Goal: Task Accomplishment & Management: Manage account settings

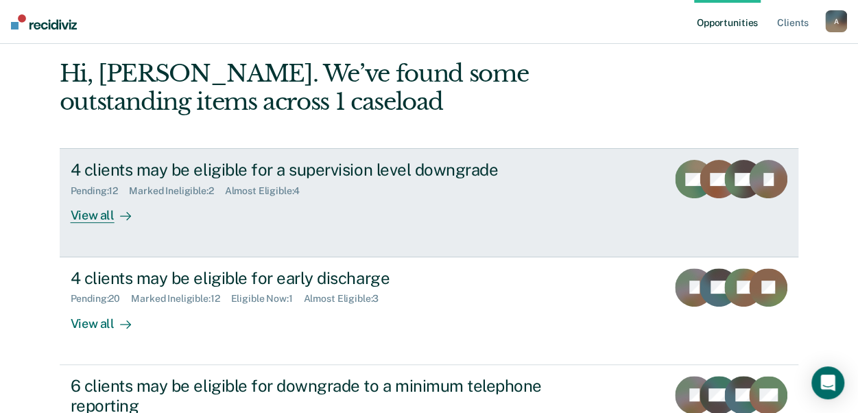
scroll to position [137, 0]
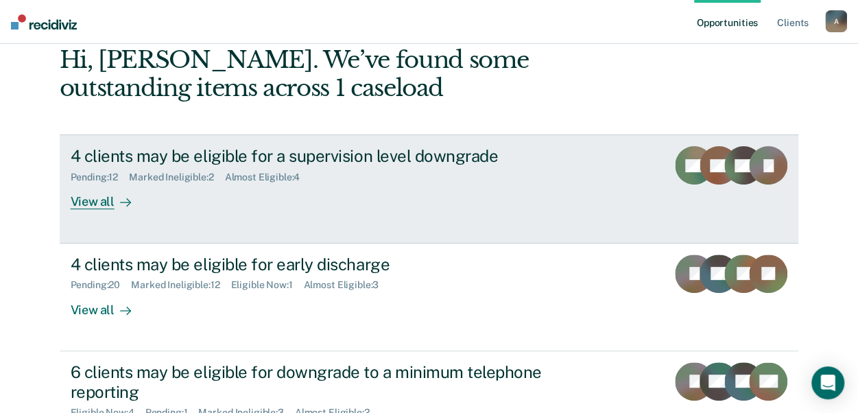
click at [106, 205] on div "View all" at bounding box center [109, 196] width 77 height 27
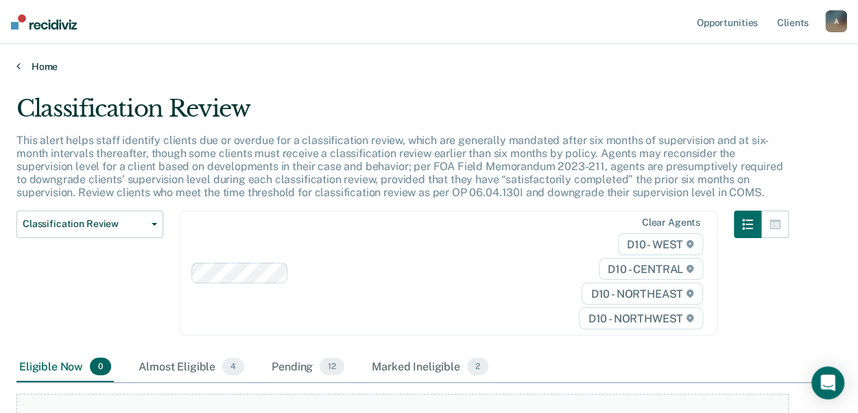
click at [33, 67] on link "Home" at bounding box center [428, 66] width 825 height 12
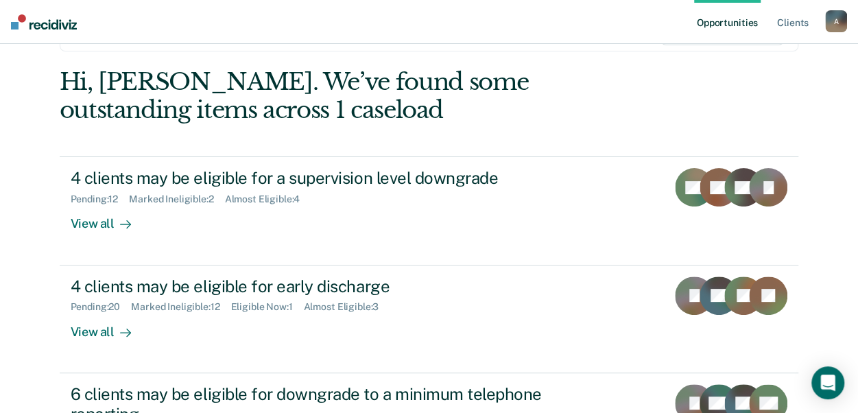
scroll to position [137, 0]
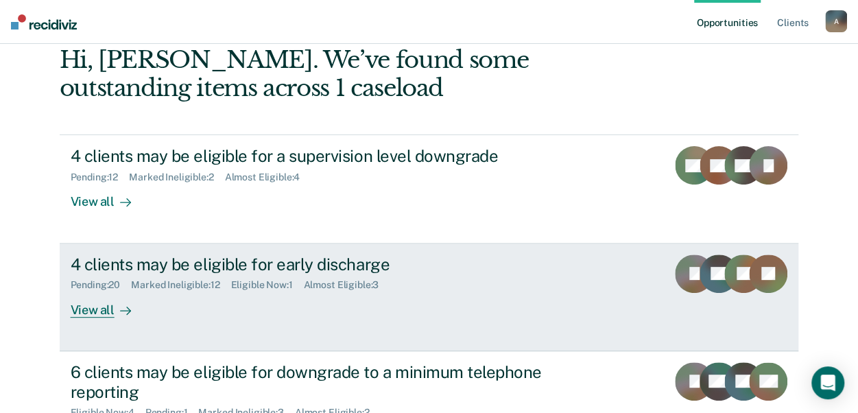
click at [93, 311] on div "View all" at bounding box center [109, 304] width 77 height 27
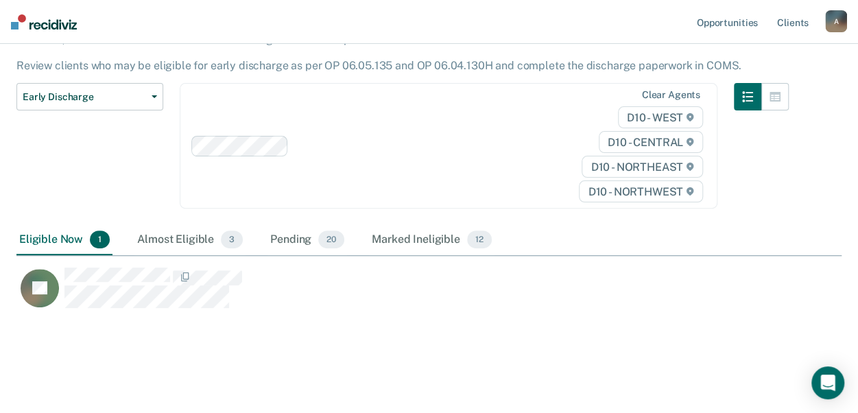
scroll to position [120, 0]
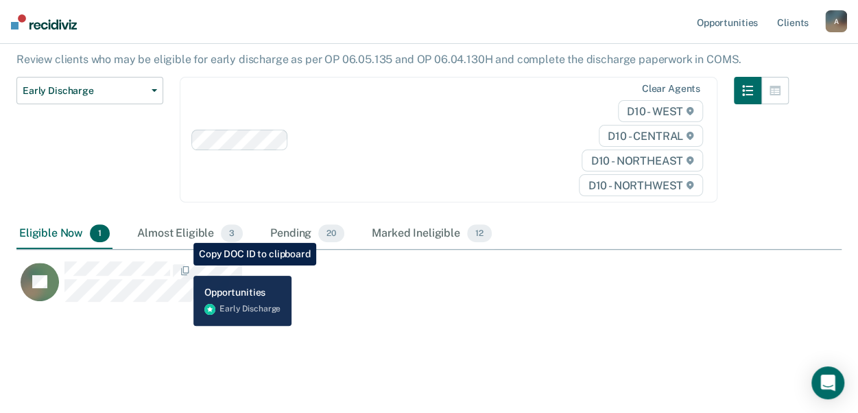
drag, startPoint x: 171, startPoint y: 263, endPoint x: 354, endPoint y: 320, distance: 192.6
click at [382, 331] on div "Early Discharge Early Discharge is the termination of the period of probation o…" at bounding box center [428, 165] width 825 height 380
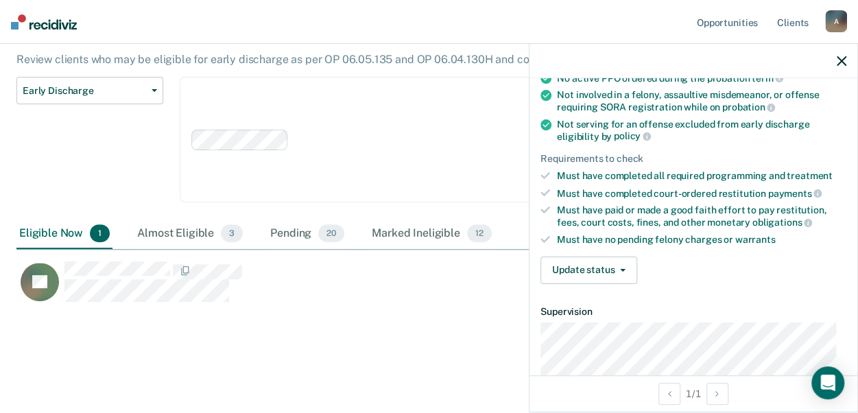
scroll to position [206, 0]
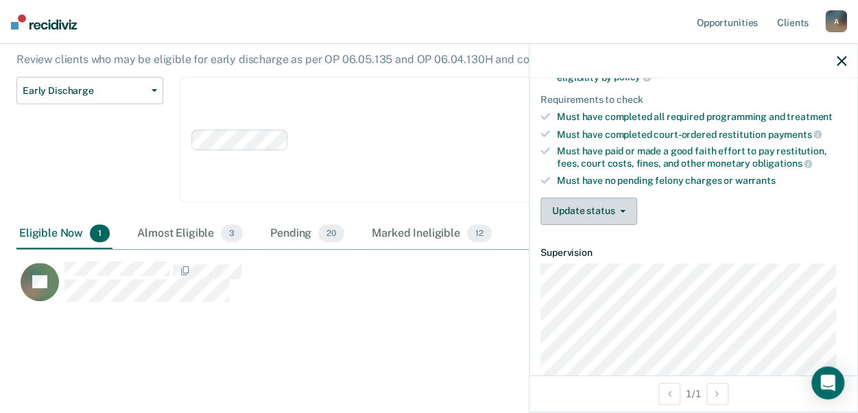
click at [620, 208] on button "Update status" at bounding box center [588, 210] width 97 height 27
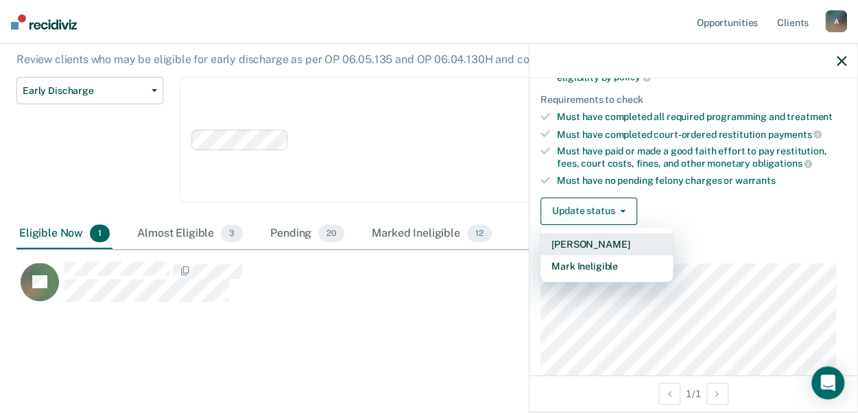
click at [606, 236] on button "[PERSON_NAME]" at bounding box center [606, 244] width 132 height 22
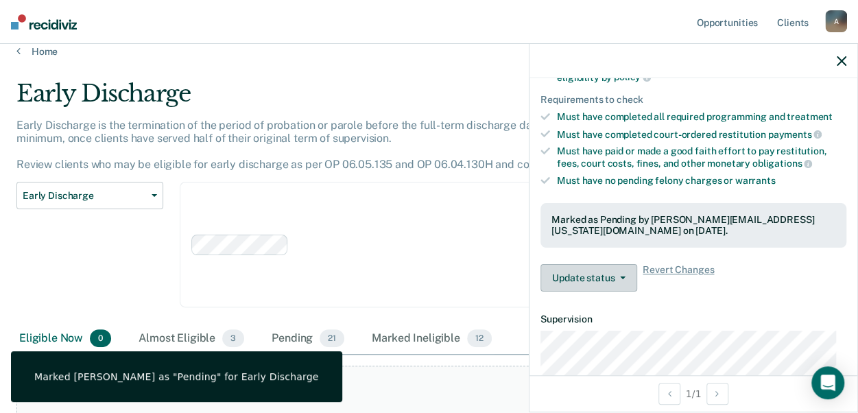
scroll to position [0, 0]
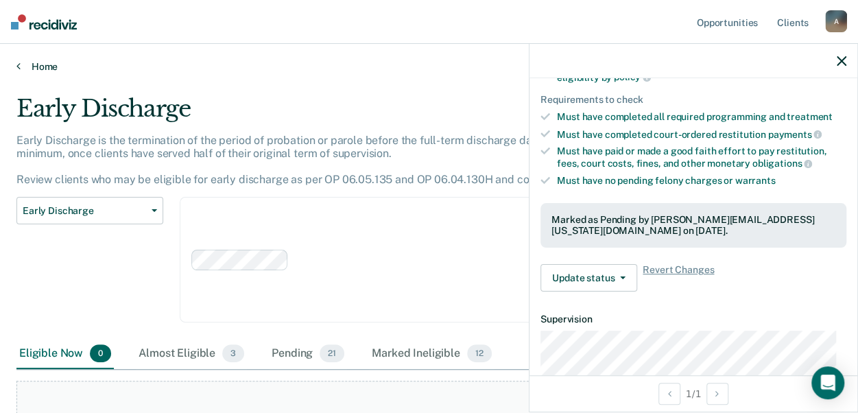
click at [32, 67] on link "Home" at bounding box center [428, 66] width 825 height 12
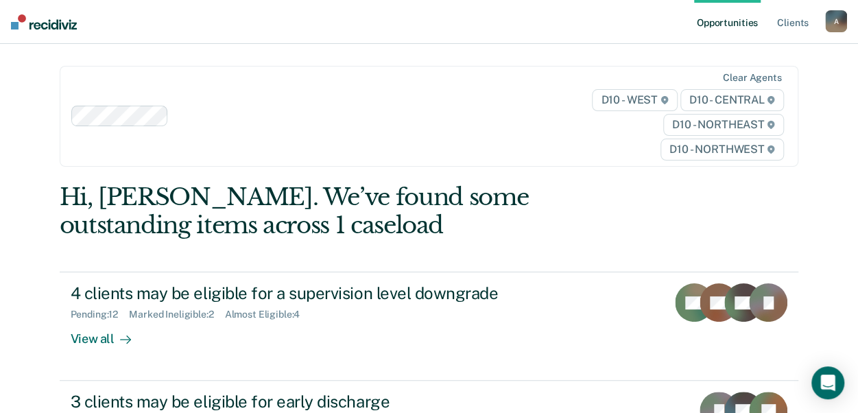
scroll to position [137, 0]
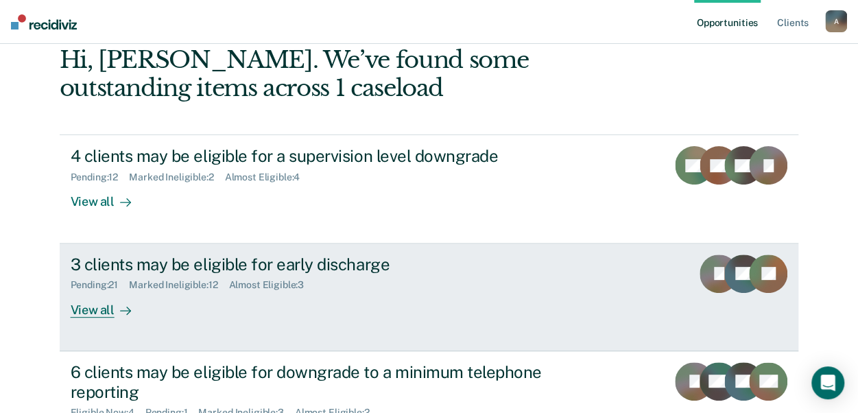
click at [105, 310] on div "View all" at bounding box center [109, 304] width 77 height 27
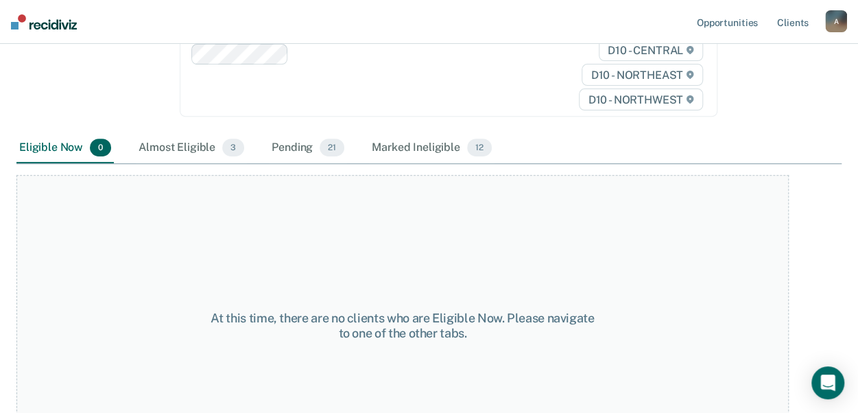
scroll to position [267, 0]
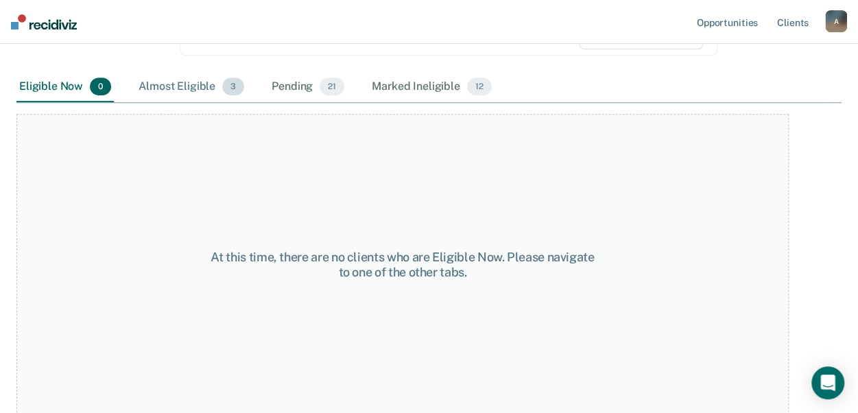
click at [176, 87] on div "Almost Eligible 3" at bounding box center [191, 87] width 111 height 30
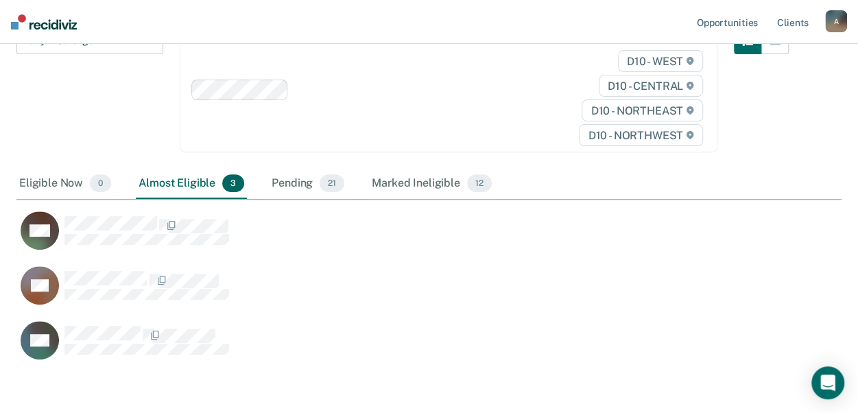
scroll to position [191, 0]
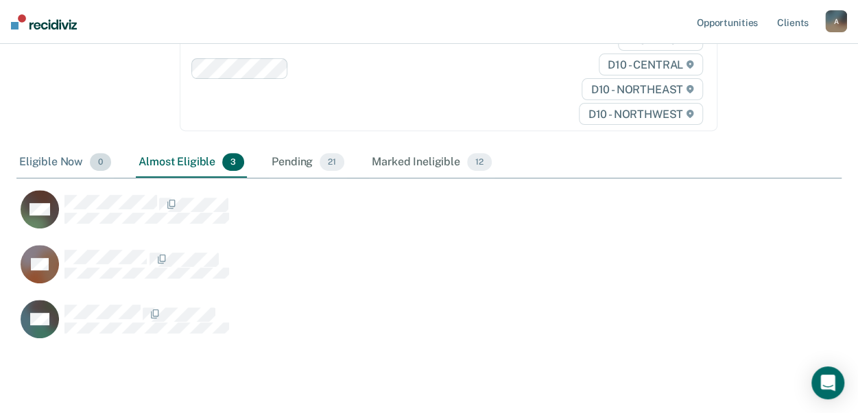
click at [69, 160] on div "Eligible Now 0" at bounding box center [64, 162] width 97 height 30
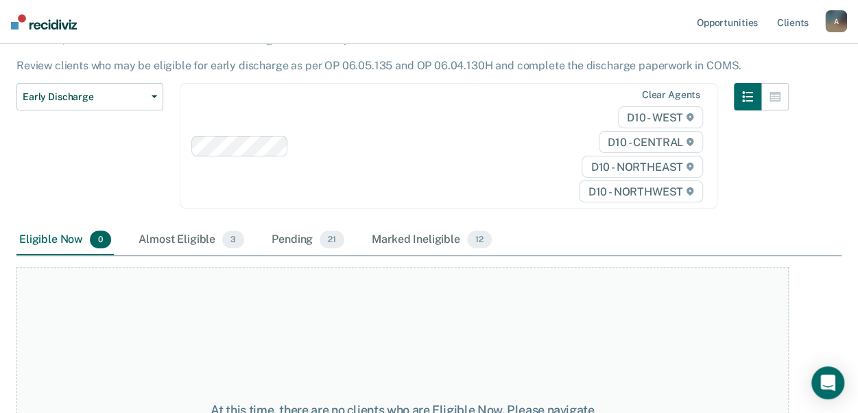
scroll to position [0, 0]
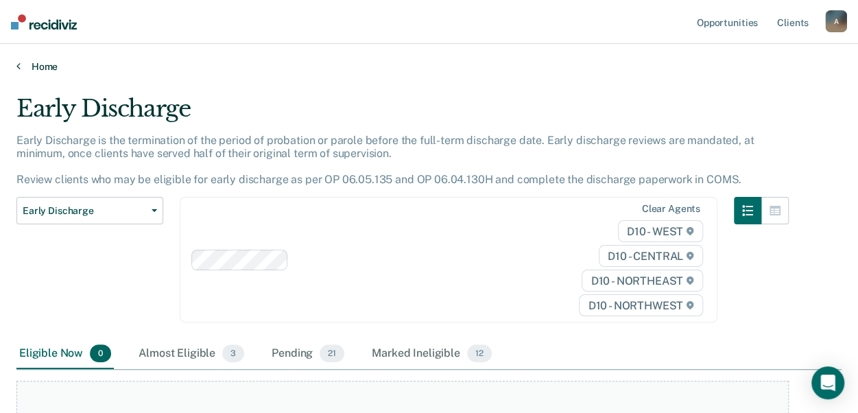
click at [40, 65] on link "Home" at bounding box center [428, 66] width 825 height 12
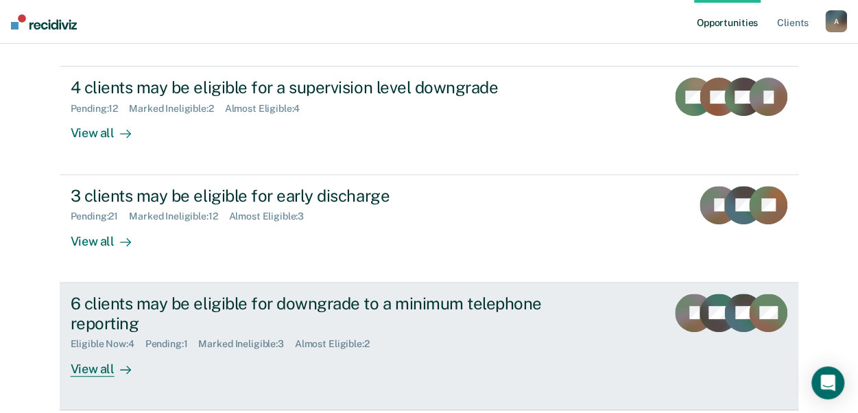
scroll to position [274, 0]
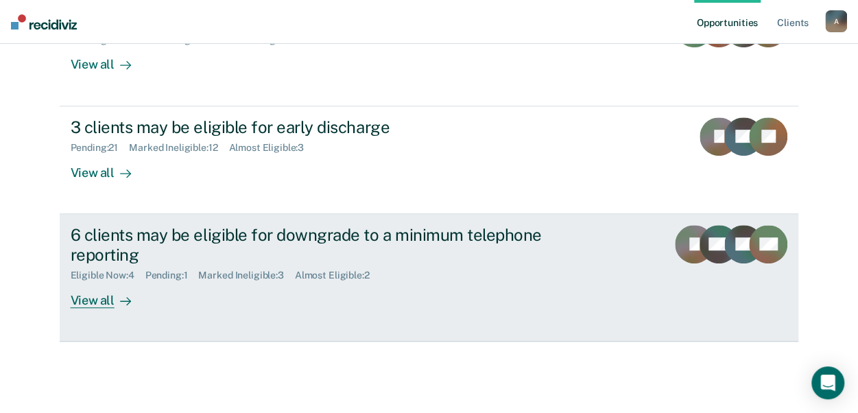
click at [100, 302] on div "View all" at bounding box center [109, 294] width 77 height 27
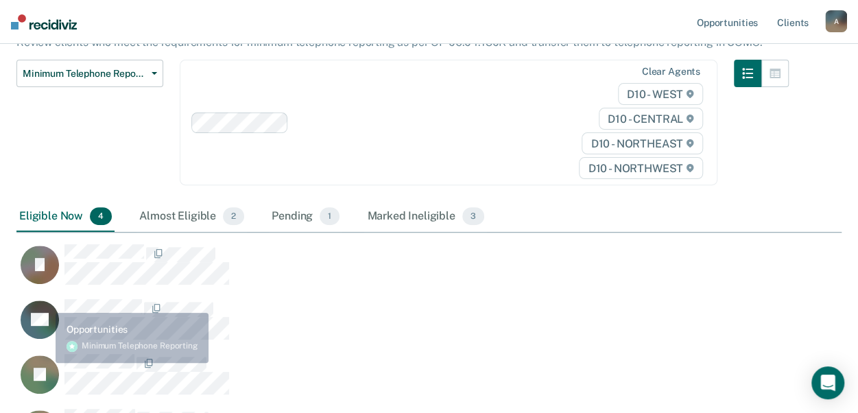
scroll to position [206, 0]
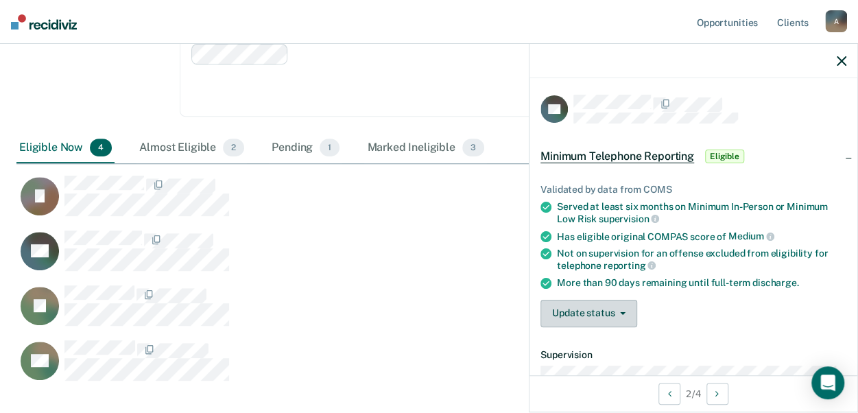
click at [616, 307] on button "Update status" at bounding box center [588, 313] width 97 height 27
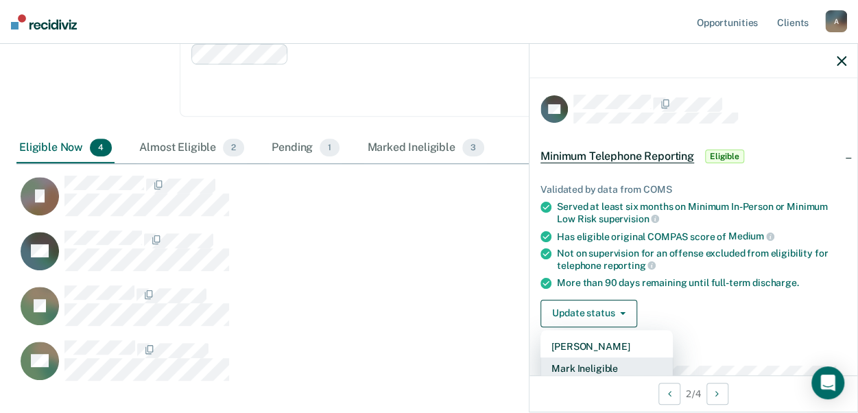
click at [585, 363] on button "Mark Ineligible" at bounding box center [606, 368] width 132 height 22
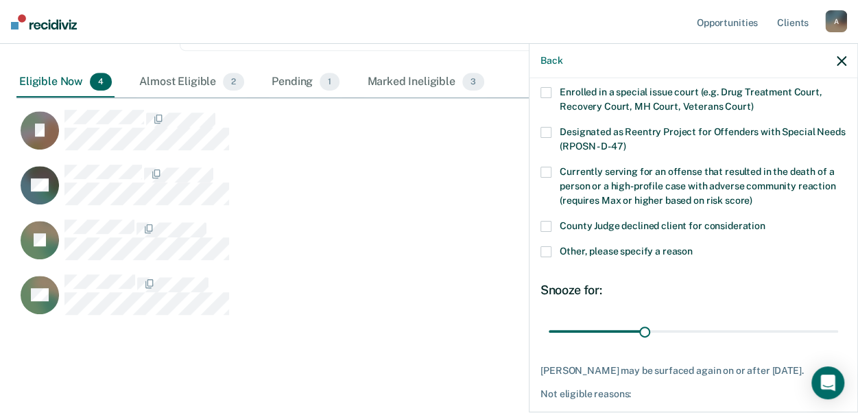
scroll to position [137, 0]
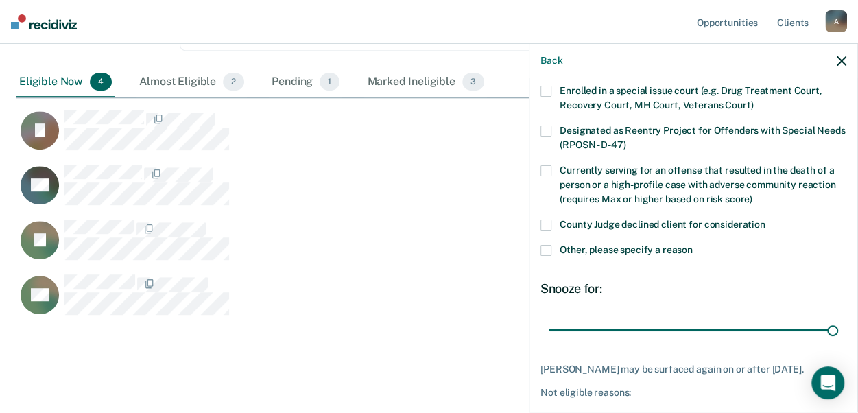
drag, startPoint x: 640, startPoint y: 328, endPoint x: 797, endPoint y: 313, distance: 157.0
click at [838, 321] on input "range" at bounding box center [692, 329] width 289 height 24
click at [543, 250] on span at bounding box center [545, 250] width 11 height 11
click at [692, 245] on input "Other, please specify a reason" at bounding box center [692, 245] width 0 height 0
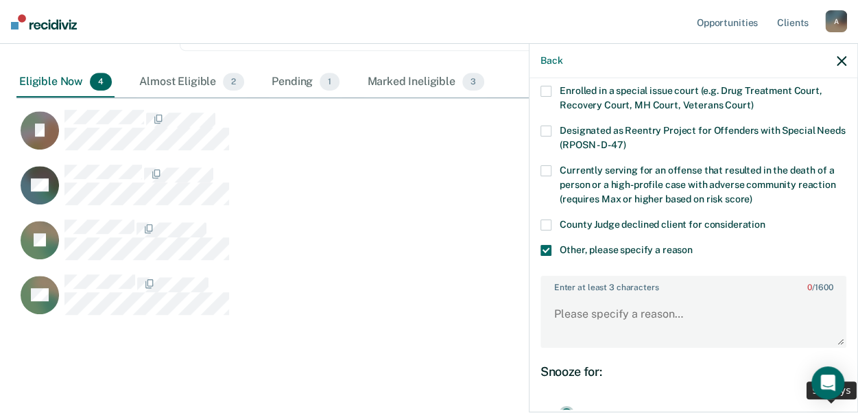
type input "5"
click at [564, 400] on input "range" at bounding box center [692, 412] width 289 height 24
click at [572, 315] on textarea "Enter at least 3 characters 0 / 1600" at bounding box center [693, 320] width 303 height 51
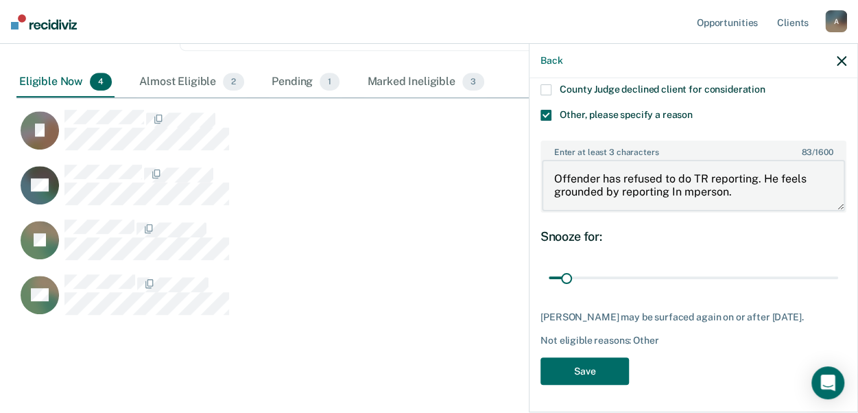
scroll to position [274, 0]
type textarea "Offender has refused to do TR reporting. He feels grounded by reporting In pers…"
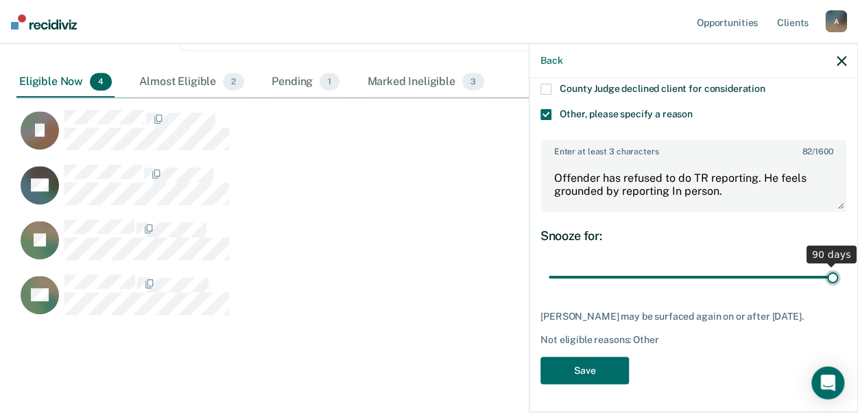
drag, startPoint x: 564, startPoint y: 274, endPoint x: 872, endPoint y: 282, distance: 308.6
type input "90"
click at [838, 282] on input "range" at bounding box center [692, 277] width 289 height 24
click at [595, 382] on button "Save" at bounding box center [584, 371] width 88 height 28
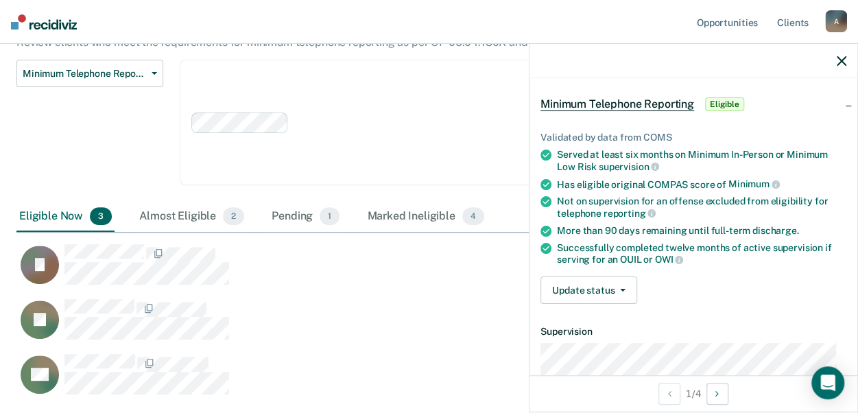
scroll to position [4, 0]
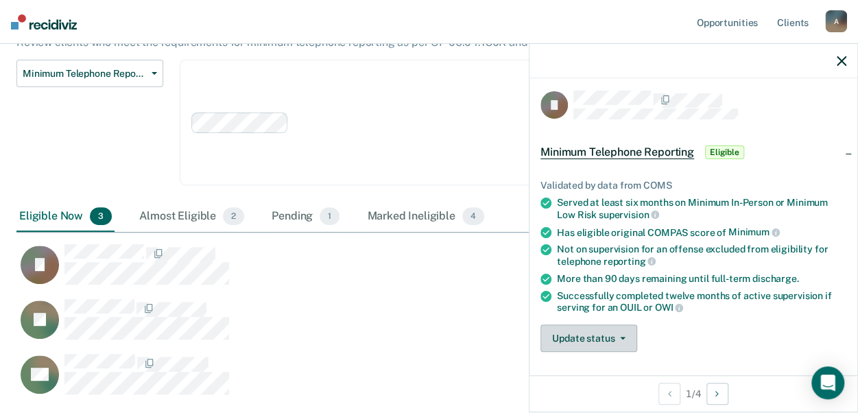
click at [588, 330] on button "Update status" at bounding box center [588, 337] width 97 height 27
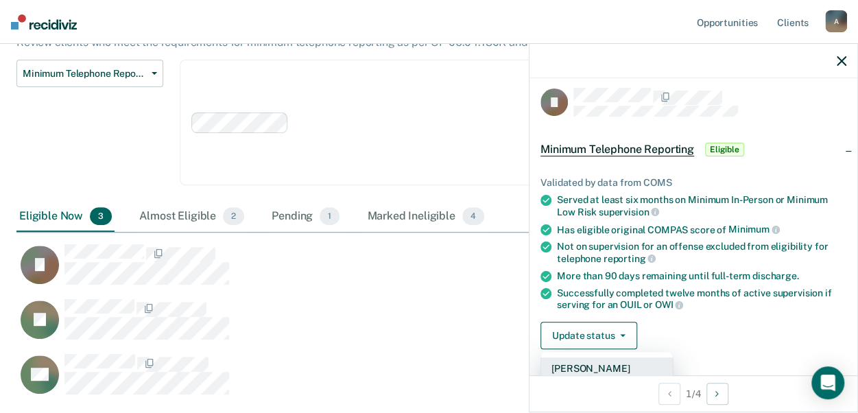
scroll to position [75, 0]
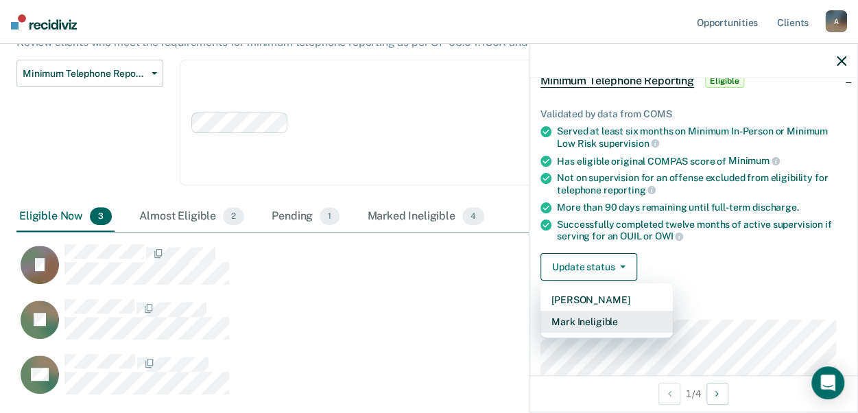
click at [577, 319] on button "Mark Ineligible" at bounding box center [606, 322] width 132 height 22
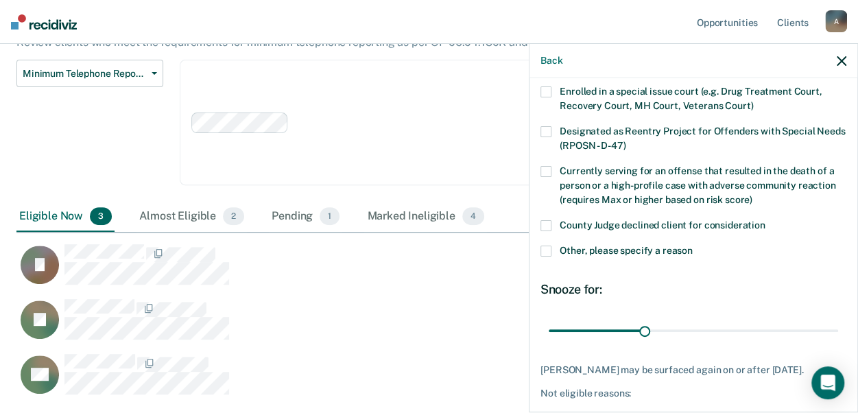
scroll to position [187, 0]
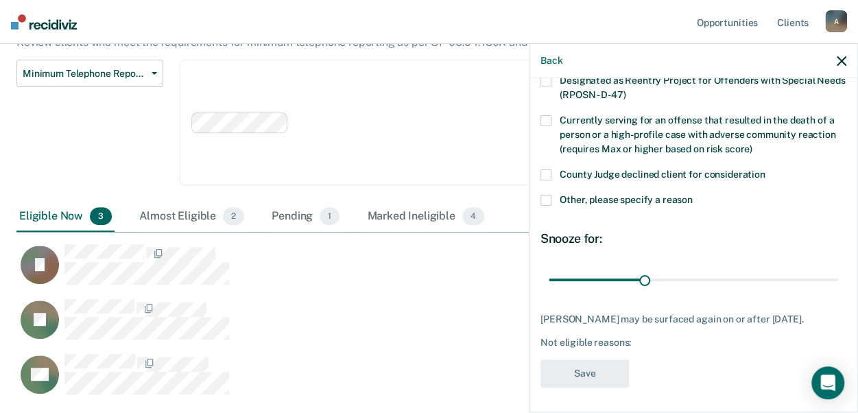
click at [546, 174] on span at bounding box center [545, 174] width 11 height 11
click at [765, 169] on input "County Judge declined client for consideration" at bounding box center [765, 169] width 0 height 0
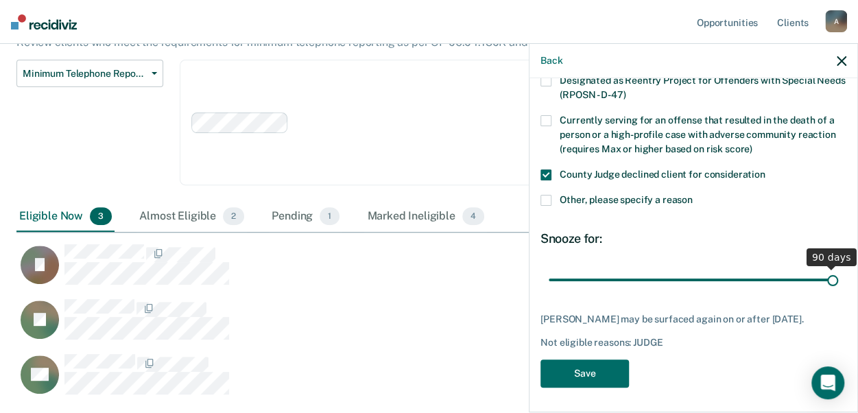
drag, startPoint x: 642, startPoint y: 276, endPoint x: 872, endPoint y: 281, distance: 230.4
type input "90"
click at [838, 281] on input "range" at bounding box center [692, 279] width 289 height 24
click at [606, 377] on button "Save" at bounding box center [584, 373] width 88 height 28
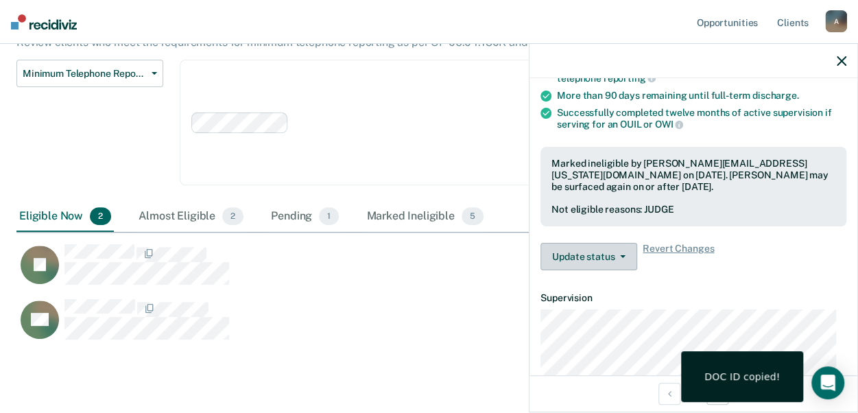
click at [620, 247] on button "Update status" at bounding box center [588, 256] width 97 height 27
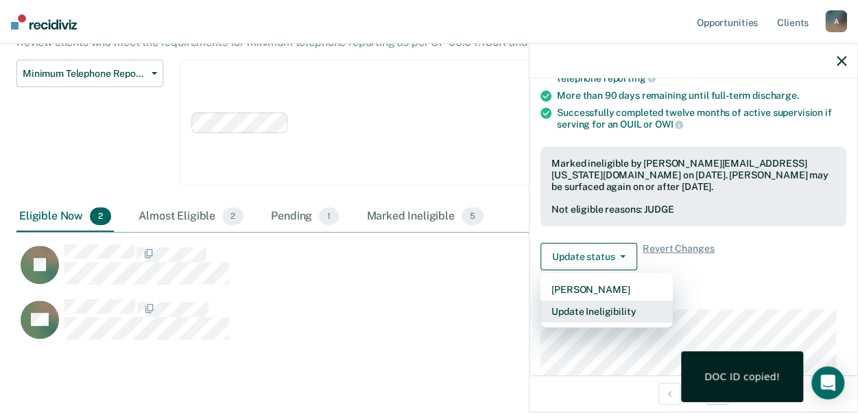
click at [603, 310] on button "Update Ineligibility" at bounding box center [606, 311] width 132 height 22
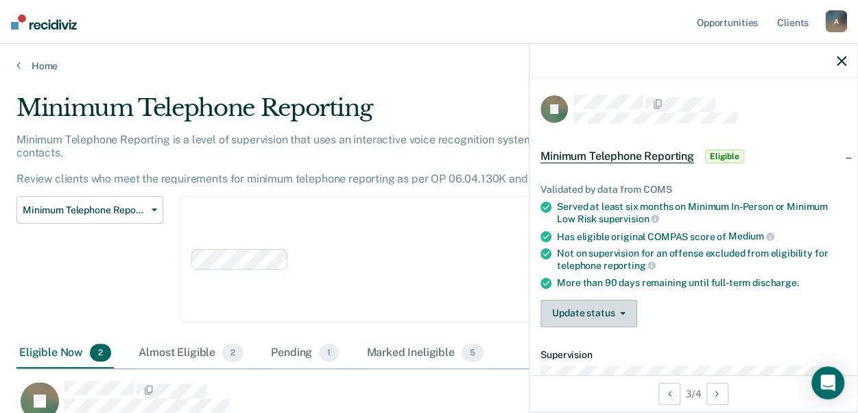
scroll to position [0, 0]
click at [623, 306] on button "Update status" at bounding box center [588, 313] width 97 height 27
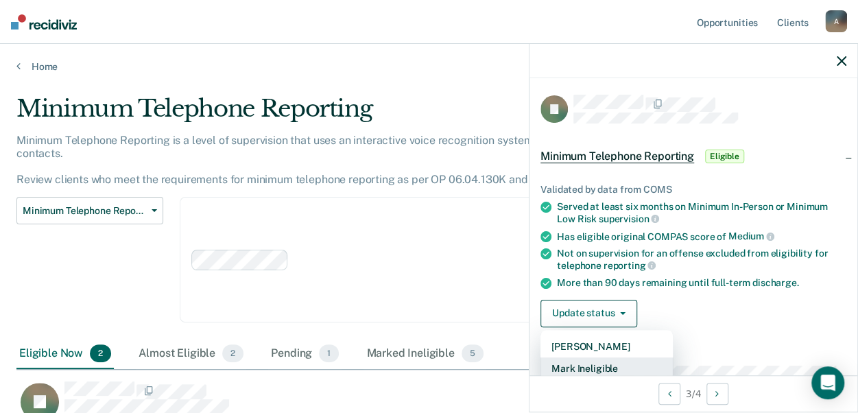
click at [594, 367] on button "Mark Ineligible" at bounding box center [606, 368] width 132 height 22
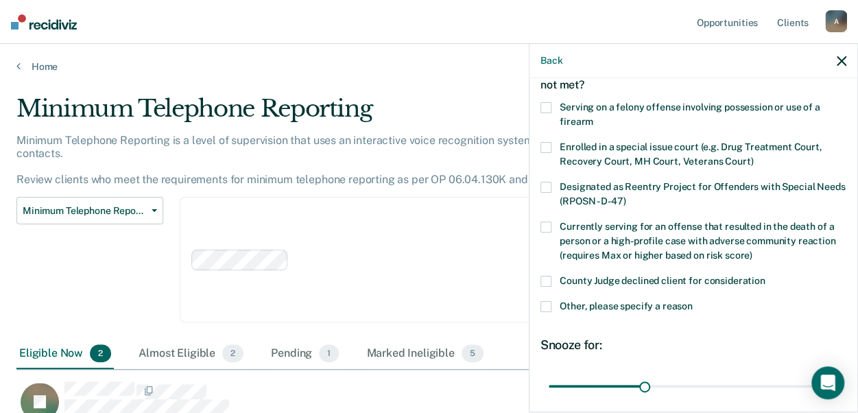
scroll to position [137, 0]
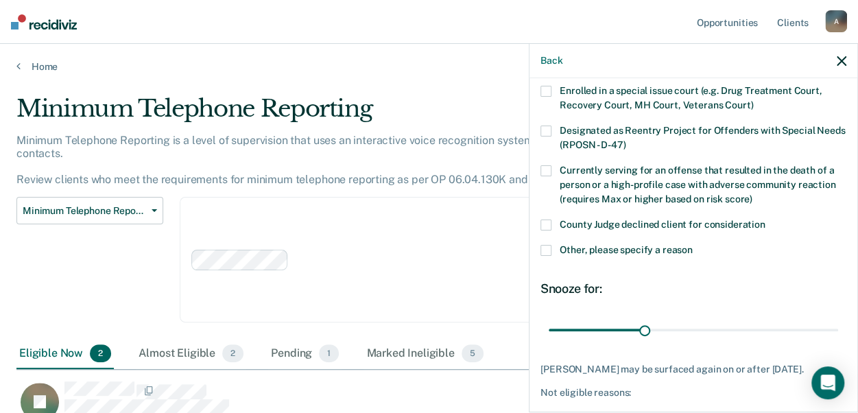
click at [537, 221] on div "JL Which of the following requirements has [PERSON_NAME] not met? Serving on a …" at bounding box center [693, 243] width 328 height 331
click at [545, 221] on span at bounding box center [545, 224] width 11 height 11
click at [765, 219] on input "County Judge declined client for consideration" at bounding box center [765, 219] width 0 height 0
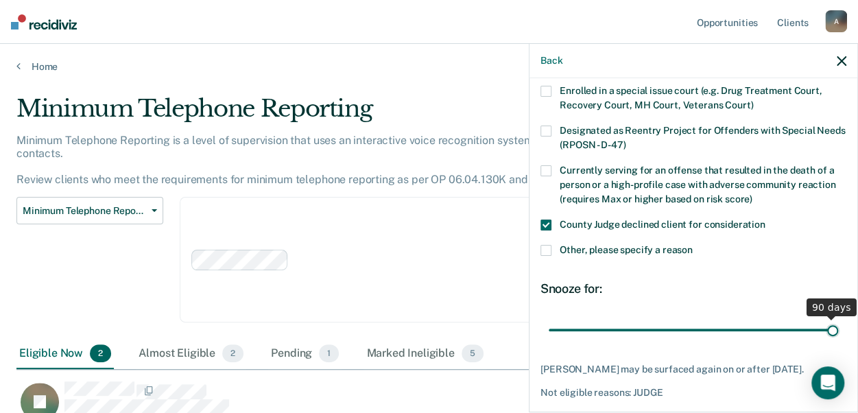
drag, startPoint x: 638, startPoint y: 327, endPoint x: 872, endPoint y: 320, distance: 233.9
type input "90"
click at [838, 320] on input "range" at bounding box center [692, 329] width 289 height 24
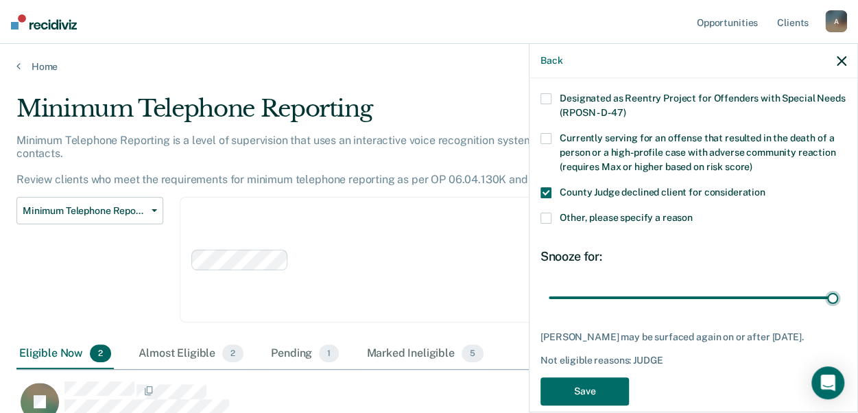
scroll to position [187, 0]
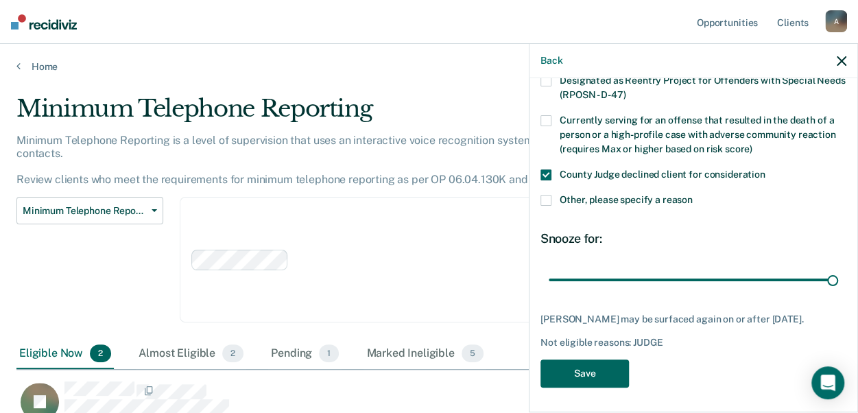
click at [620, 367] on button "Save" at bounding box center [584, 373] width 88 height 28
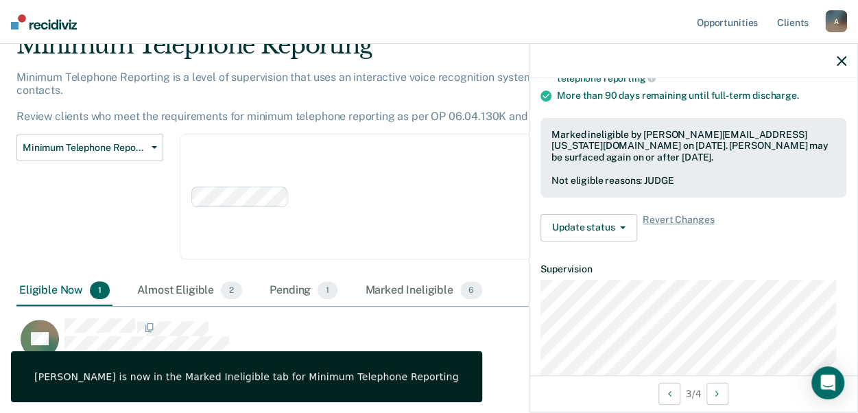
scroll to position [107, 0]
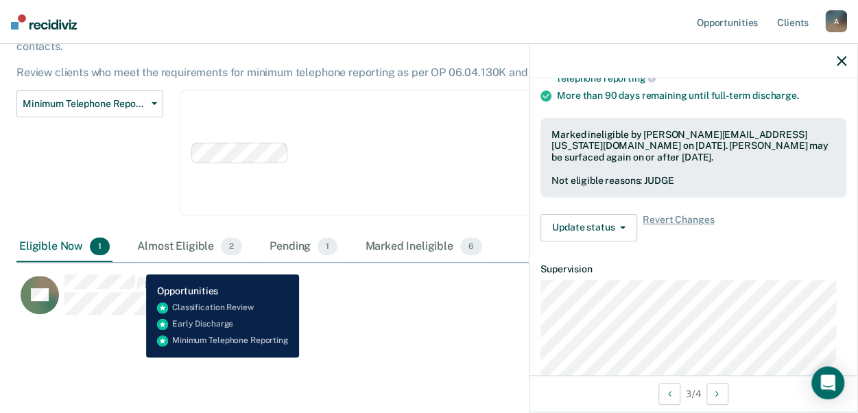
click at [136, 277] on span "CaseloadOpportunityCell-0802987" at bounding box center [136, 284] width 3 height 14
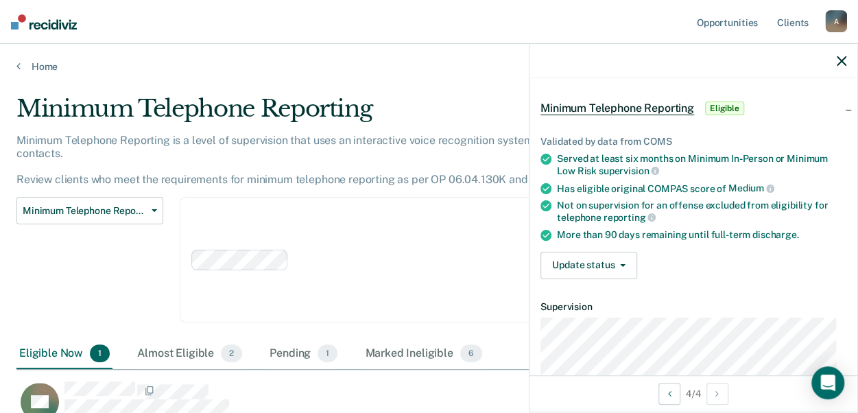
scroll to position [137, 0]
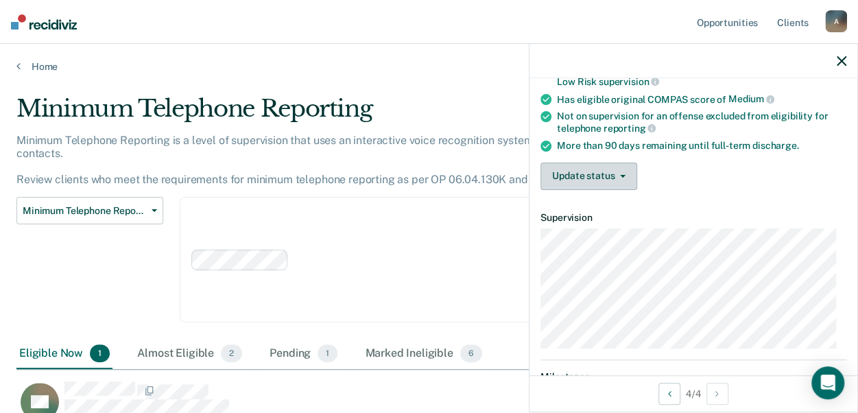
click at [609, 176] on button "Update status" at bounding box center [588, 175] width 97 height 27
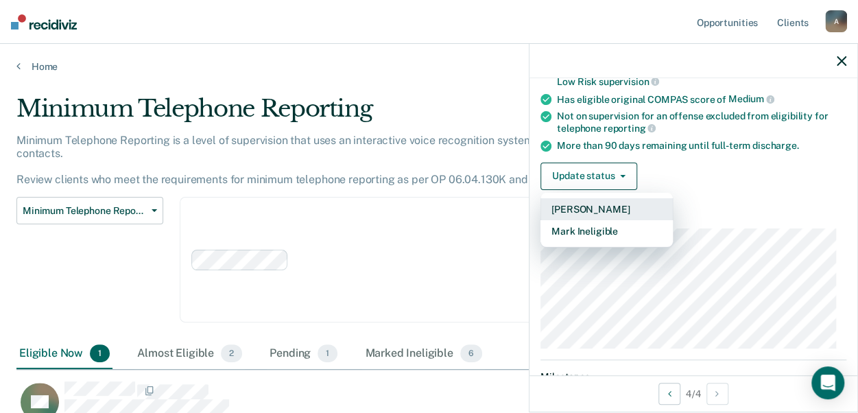
click at [595, 210] on button "[PERSON_NAME]" at bounding box center [606, 209] width 132 height 22
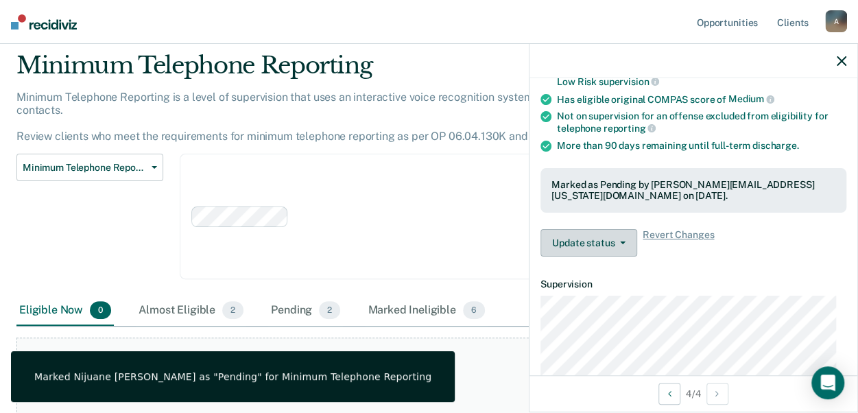
scroll to position [0, 0]
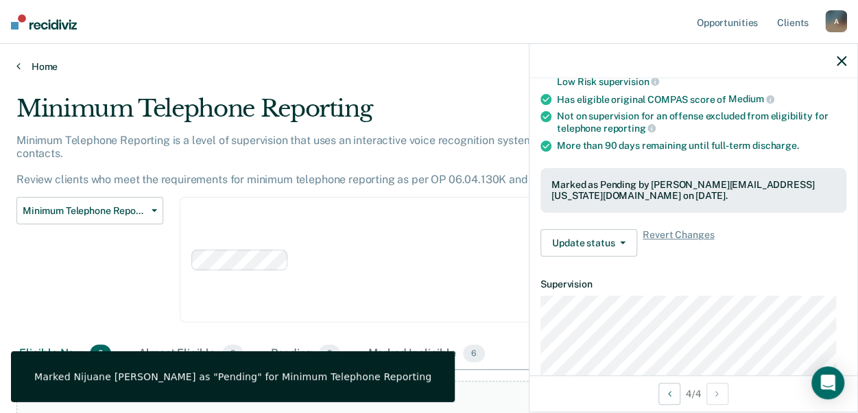
click at [43, 67] on link "Home" at bounding box center [428, 66] width 825 height 12
